Goal: Check status: Check status

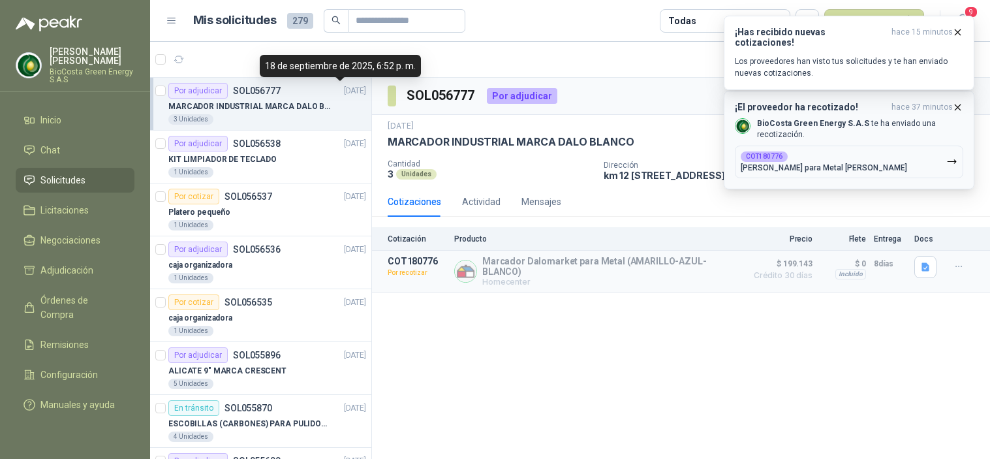
click at [784, 44] on div "¡Has recibido nuevas cotizaciones! hace 15 minutos Los proveedores han visto tu…" at bounding box center [849, 53] width 228 height 52
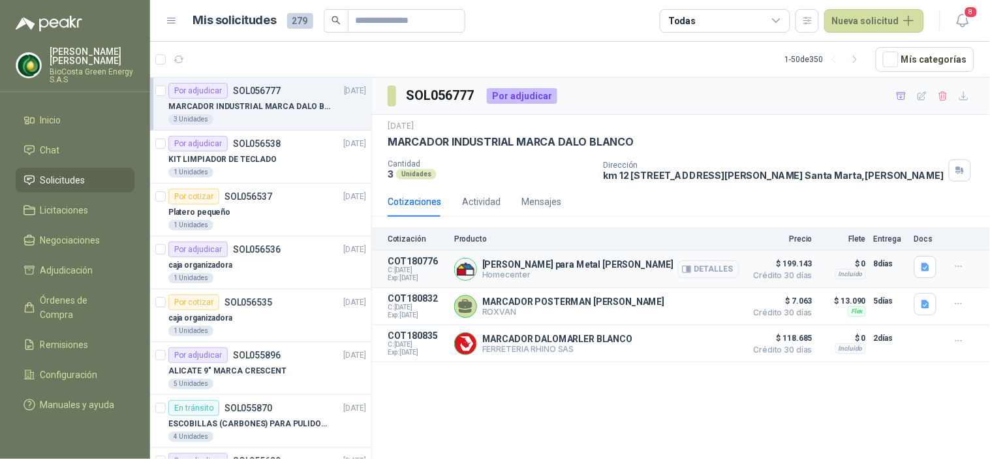
click at [716, 277] on button "Detalles" at bounding box center [708, 269] width 61 height 18
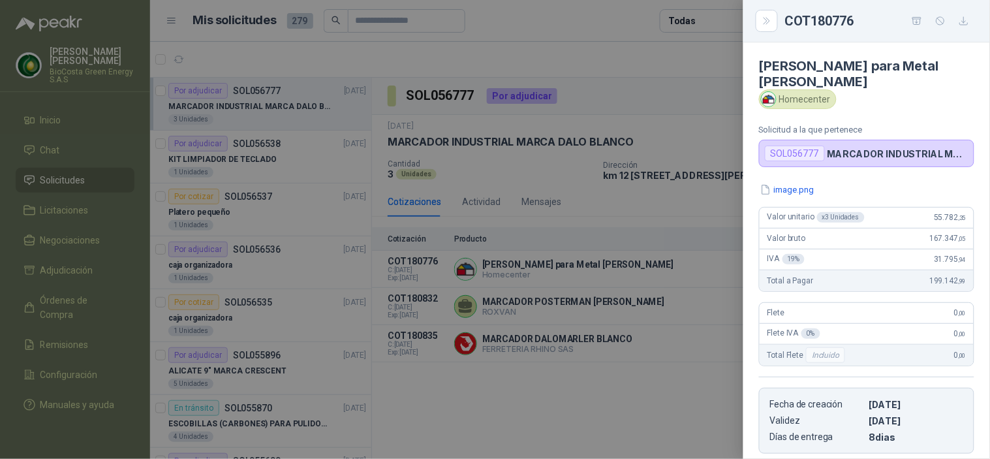
click at [670, 362] on div at bounding box center [495, 229] width 990 height 459
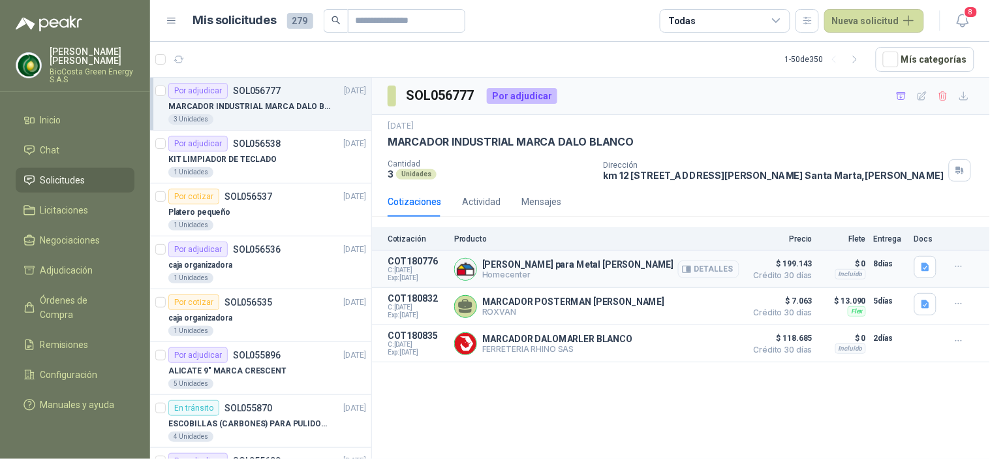
click at [714, 266] on button "Detalles" at bounding box center [708, 269] width 61 height 18
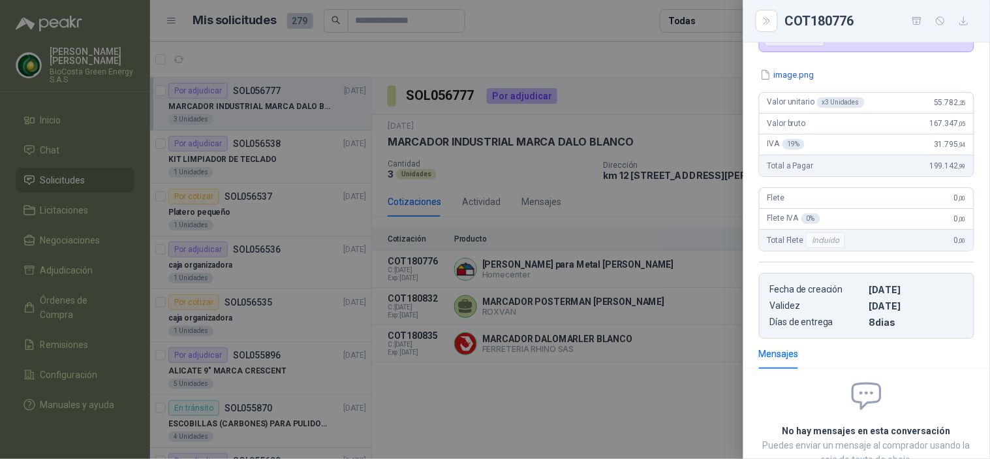
scroll to position [0, 0]
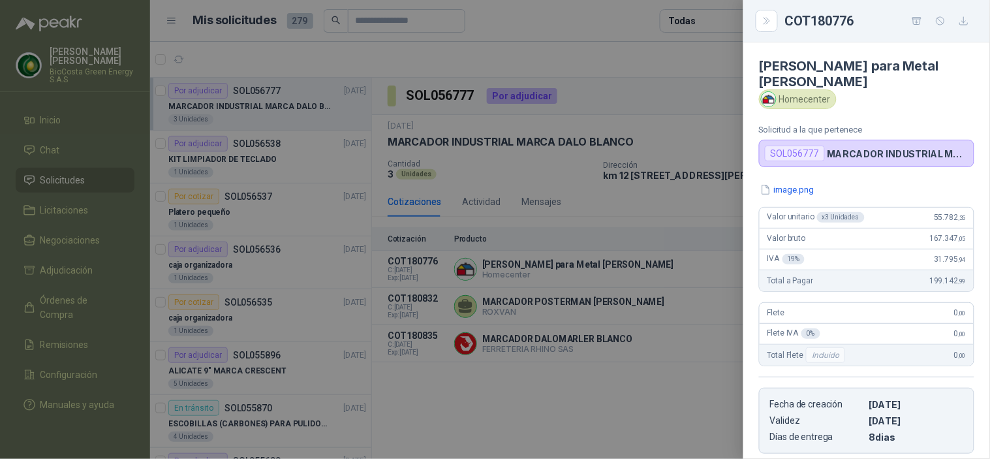
click at [577, 114] on div at bounding box center [495, 229] width 990 height 459
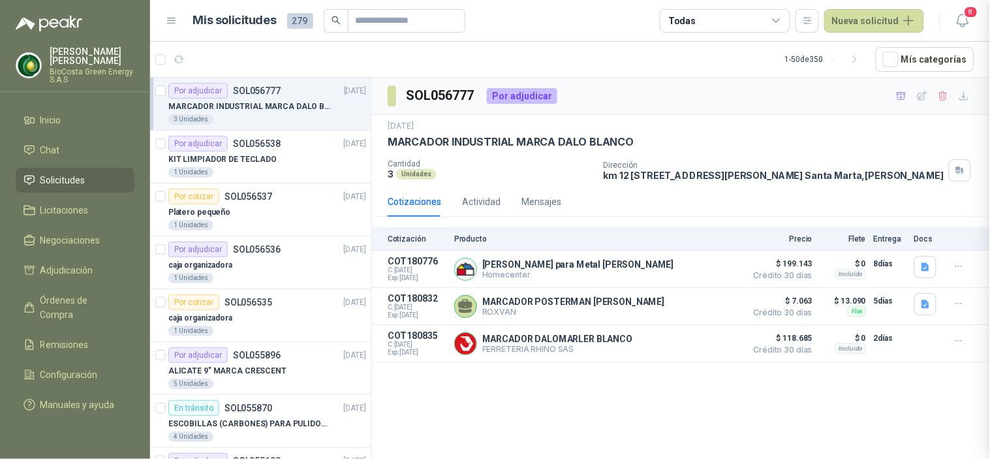
scroll to position [211, 0]
